Goal: Information Seeking & Learning: Learn about a topic

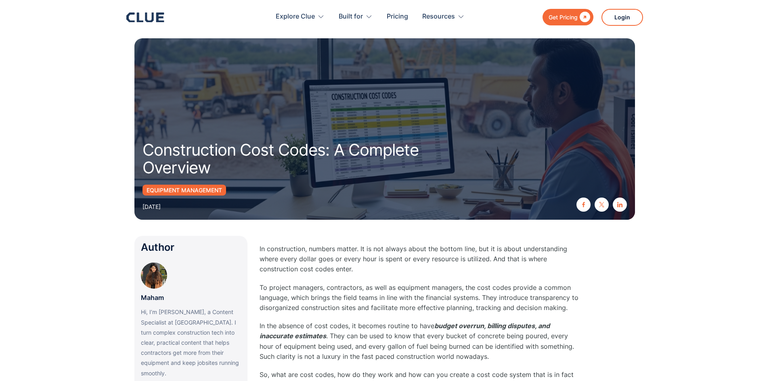
click at [423, 293] on p "To project managers, contractors, as well as equipment managers, the cost codes…" at bounding box center [420, 298] width 323 height 31
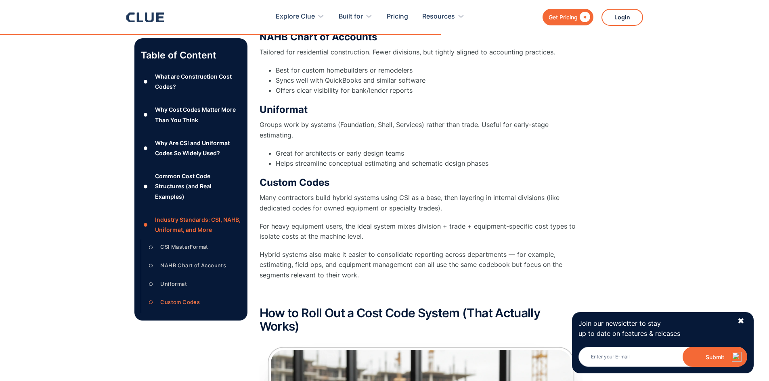
scroll to position [2366, 0]
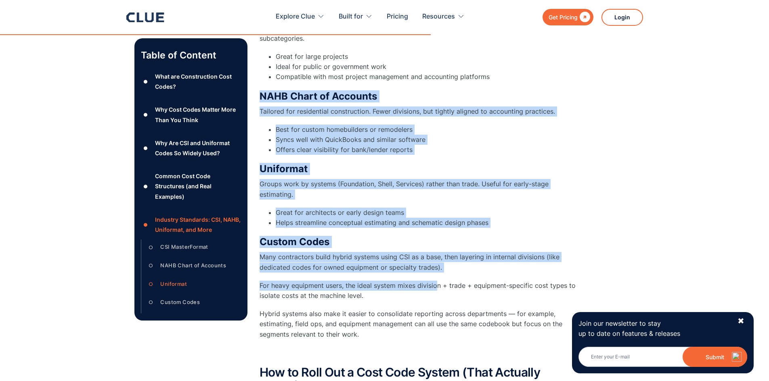
drag, startPoint x: 261, startPoint y: 83, endPoint x: 437, endPoint y: 279, distance: 263.8
click at [437, 279] on div "Industry Standards: CSI, NAHB, Uniformat, and More Different jobs require diffe…" at bounding box center [420, 162] width 323 height 390
click at [391, 186] on p "Groups work by systems (Foundation, Shell, Services) rather than trade. Useful …" at bounding box center [420, 189] width 323 height 20
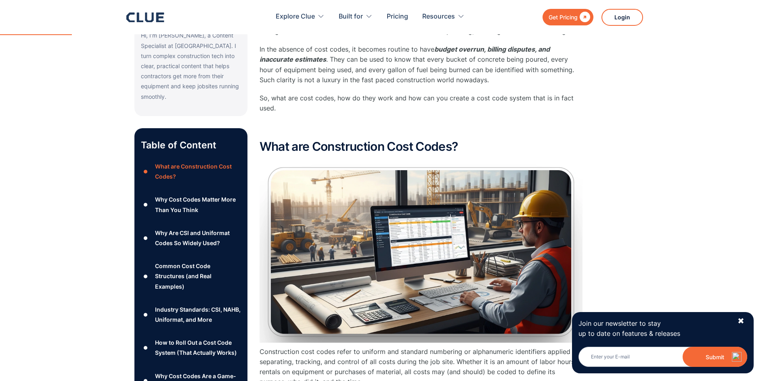
scroll to position [283, 0]
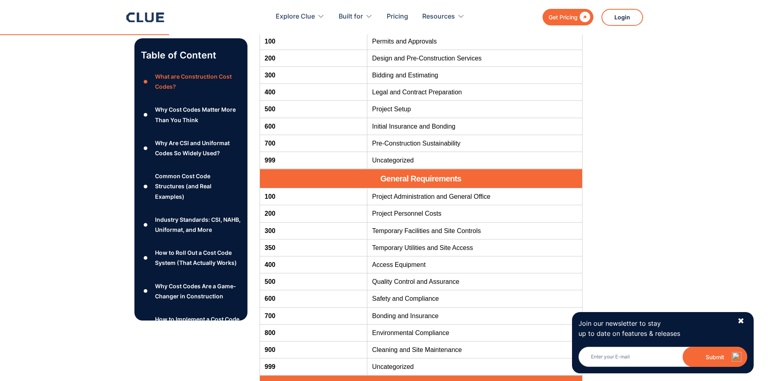
scroll to position [565, 0]
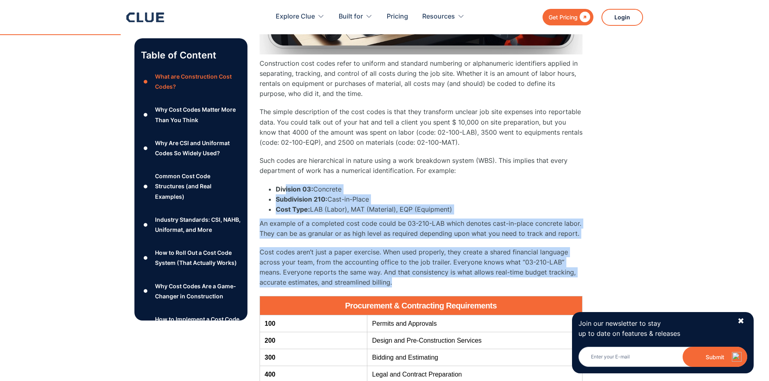
drag, startPoint x: 310, startPoint y: 185, endPoint x: 479, endPoint y: 281, distance: 194.6
click at [479, 281] on div "What are Construction Cost Codes? Construction cost codes refer to uniform and …" at bounding box center [420, 269] width 323 height 836
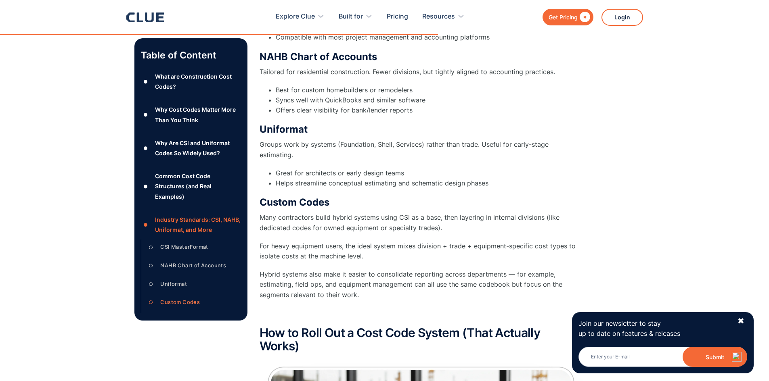
scroll to position [2412, 0]
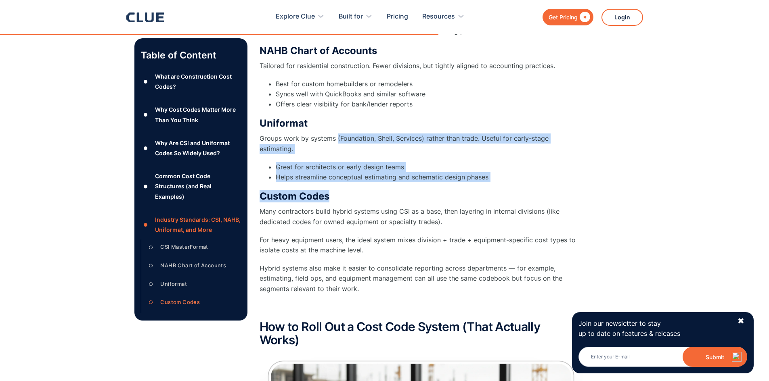
drag, startPoint x: 337, startPoint y: 131, endPoint x: 486, endPoint y: 175, distance: 155.9
click at [486, 175] on div "Industry Standards: CSI, NAHB, Uniformat, and More Different jobs require diffe…" at bounding box center [420, 117] width 323 height 390
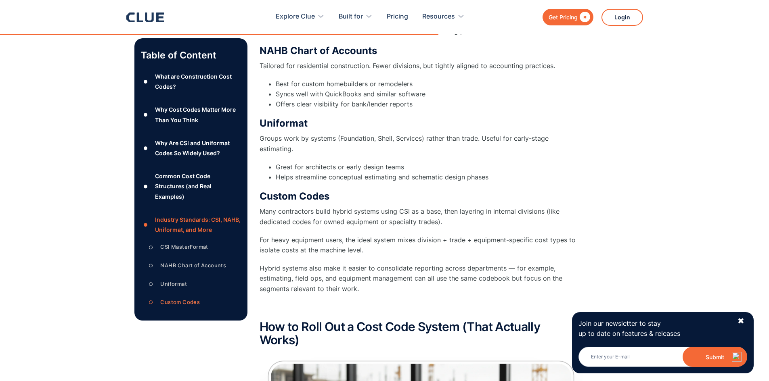
click at [448, 212] on p "Many contractors build hybrid systems using CSI as a base, then layering in int…" at bounding box center [420, 217] width 323 height 20
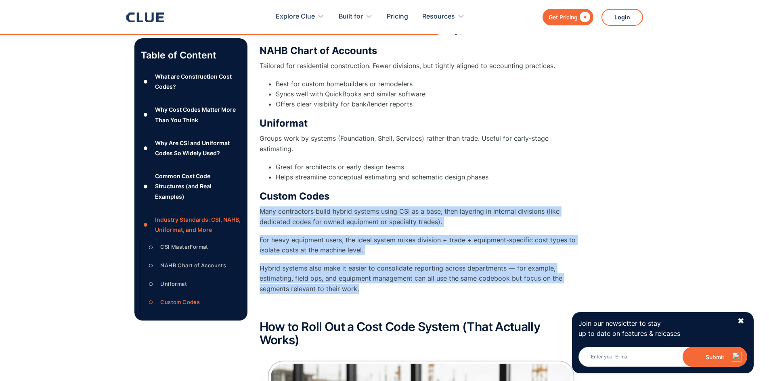
drag, startPoint x: 260, startPoint y: 203, endPoint x: 397, endPoint y: 276, distance: 156.2
click at [397, 276] on div "Custom Codes Many contractors build hybrid systems using CSI as a base, then la…" at bounding box center [420, 251] width 323 height 122
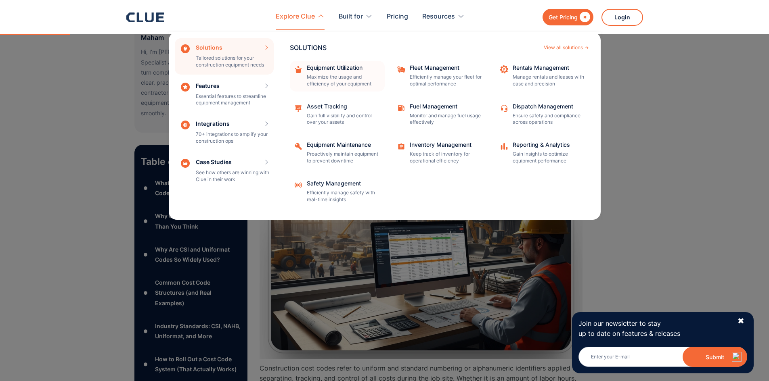
scroll to position [0, 0]
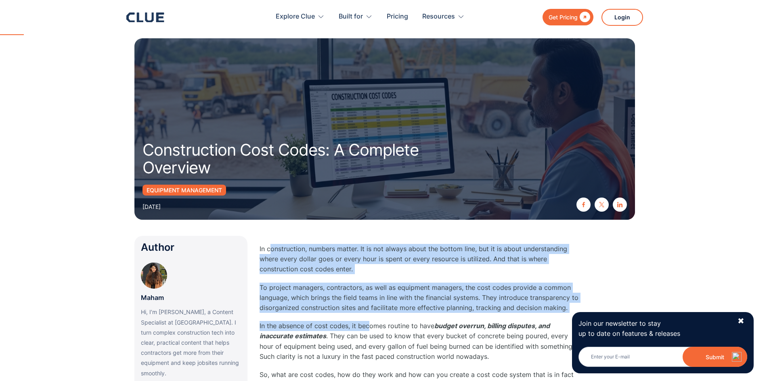
drag, startPoint x: 269, startPoint y: 254, endPoint x: 367, endPoint y: 314, distance: 115.2
